Goal: Information Seeking & Learning: Learn about a topic

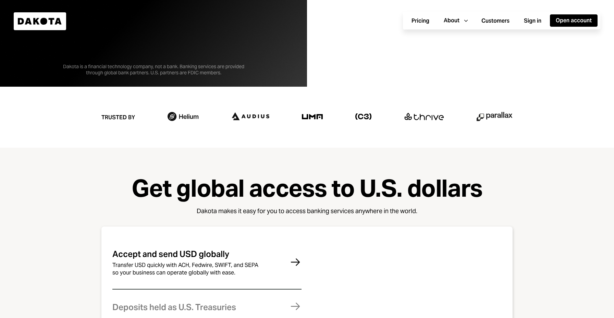
scroll to position [247, 0]
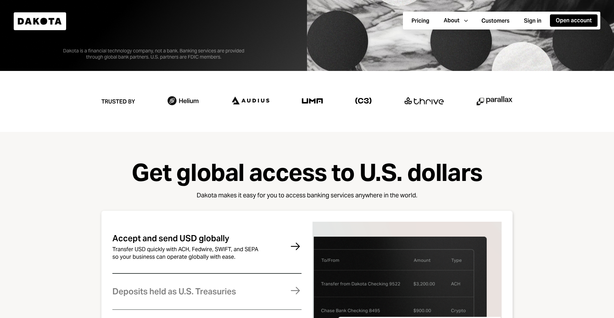
click at [358, 100] on img at bounding box center [363, 101] width 16 height 6
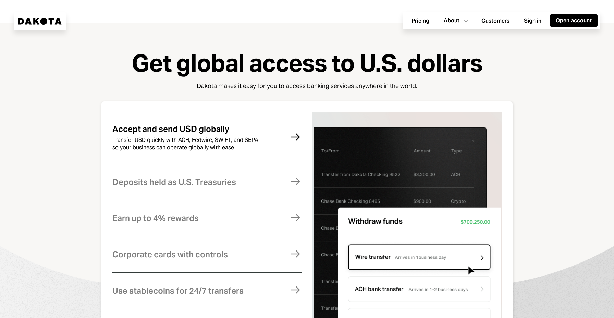
scroll to position [414, 0]
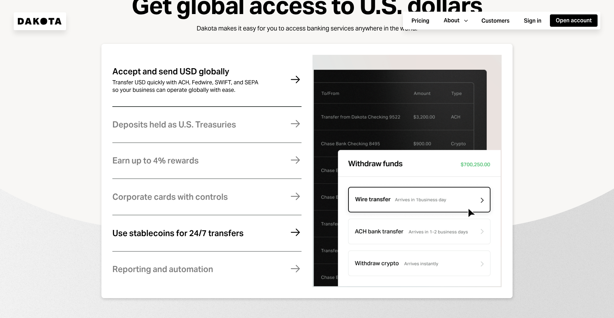
click at [195, 231] on div "Use stablecoins for 24/7 transfers" at bounding box center [177, 233] width 131 height 9
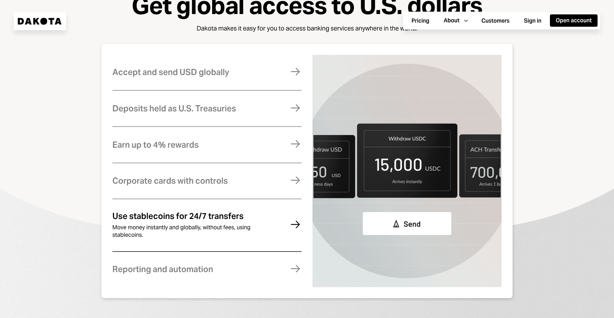
click at [161, 217] on div "Use stablecoins for 24/7 transfers" at bounding box center [177, 216] width 131 height 9
click at [172, 147] on div "Earn up to 4% rewards" at bounding box center [155, 144] width 86 height 9
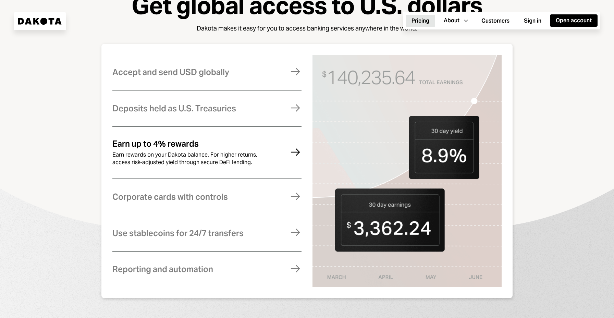
click at [418, 22] on button "Pricing" at bounding box center [420, 21] width 29 height 12
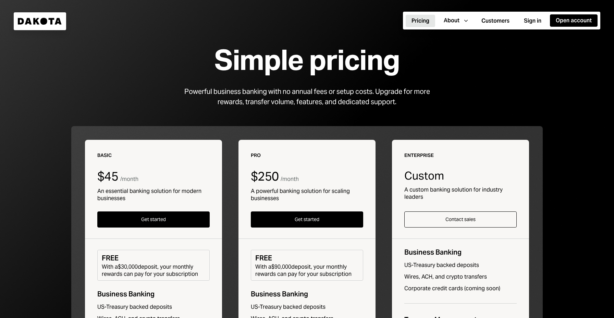
scroll to position [15, 0]
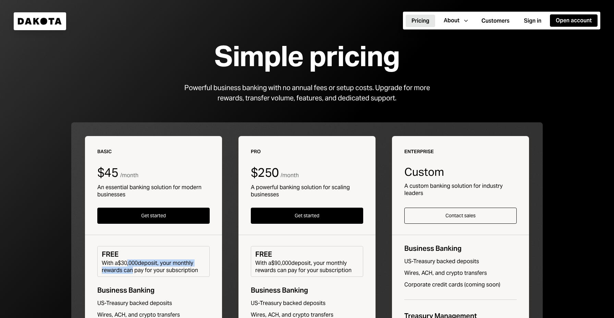
click at [128, 265] on div "With a $30,000 deposit, your monthly rewards can pay for your subscription" at bounding box center [153, 266] width 103 height 14
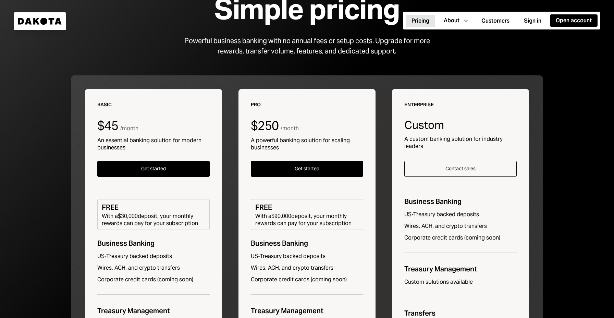
scroll to position [64, 0]
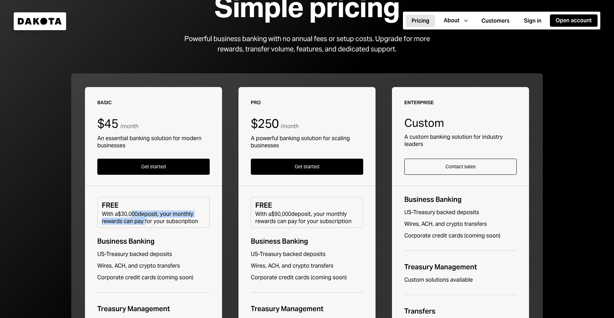
drag, startPoint x: 143, startPoint y: 223, endPoint x: 134, endPoint y: 215, distance: 12.6
click at [134, 215] on div "With a $30,000 deposit, your monthly rewards can pay for your subscription" at bounding box center [153, 217] width 103 height 14
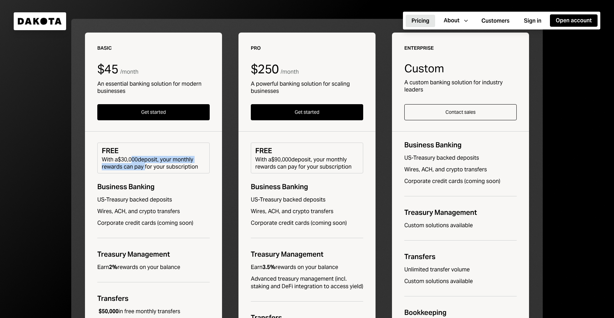
scroll to position [121, 0]
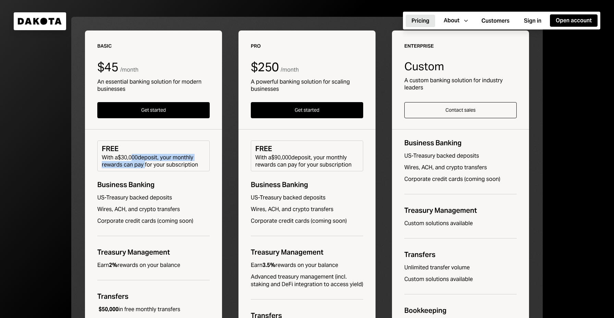
click at [138, 266] on div "Earn 2% rewards on your balance" at bounding box center [138, 265] width 83 height 8
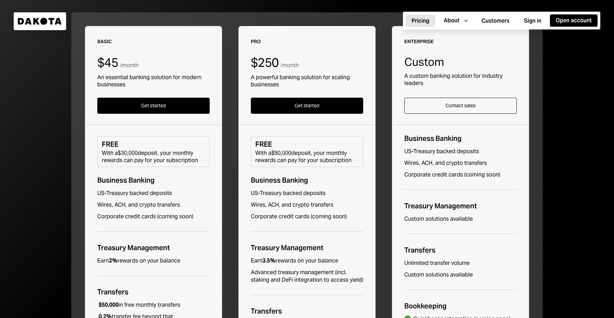
scroll to position [0, 0]
